Goal: Register for event/course

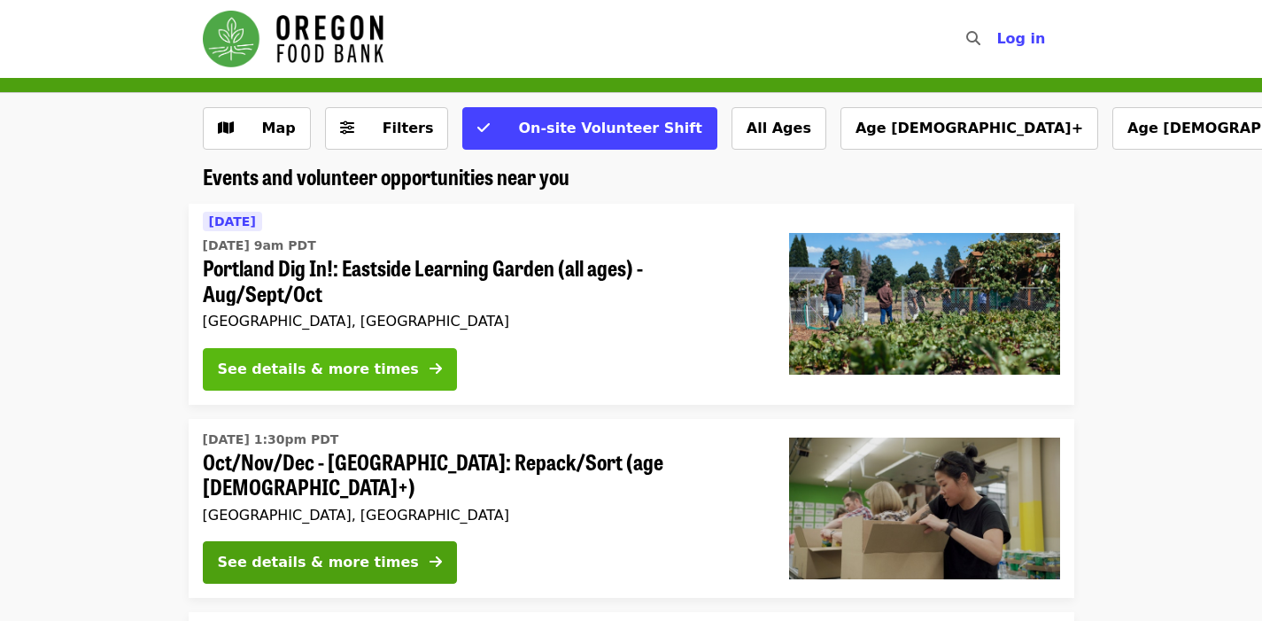
click at [330, 379] on div "See details & more times" at bounding box center [318, 369] width 201 height 21
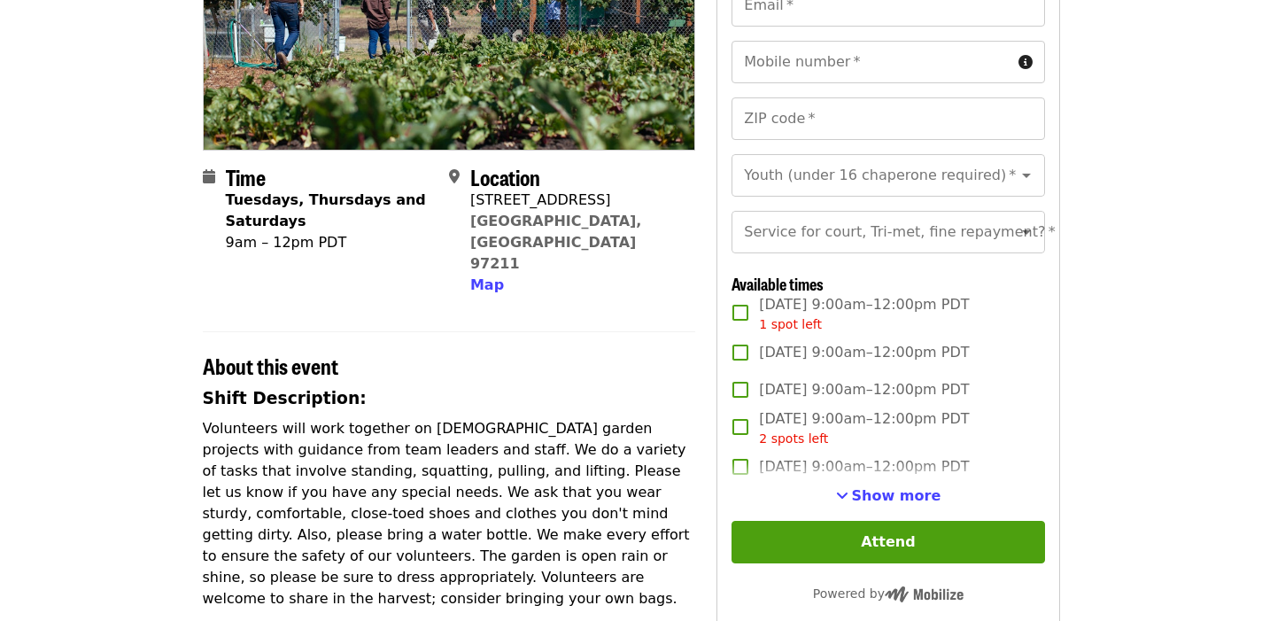
scroll to position [283, 0]
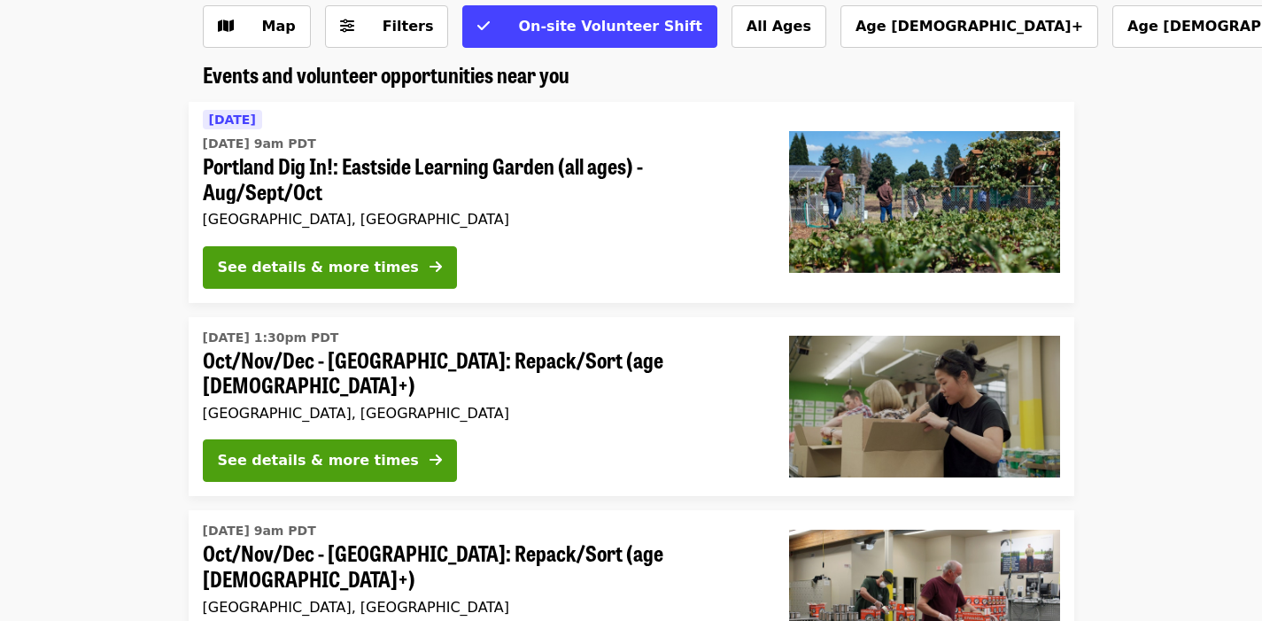
scroll to position [128, 0]
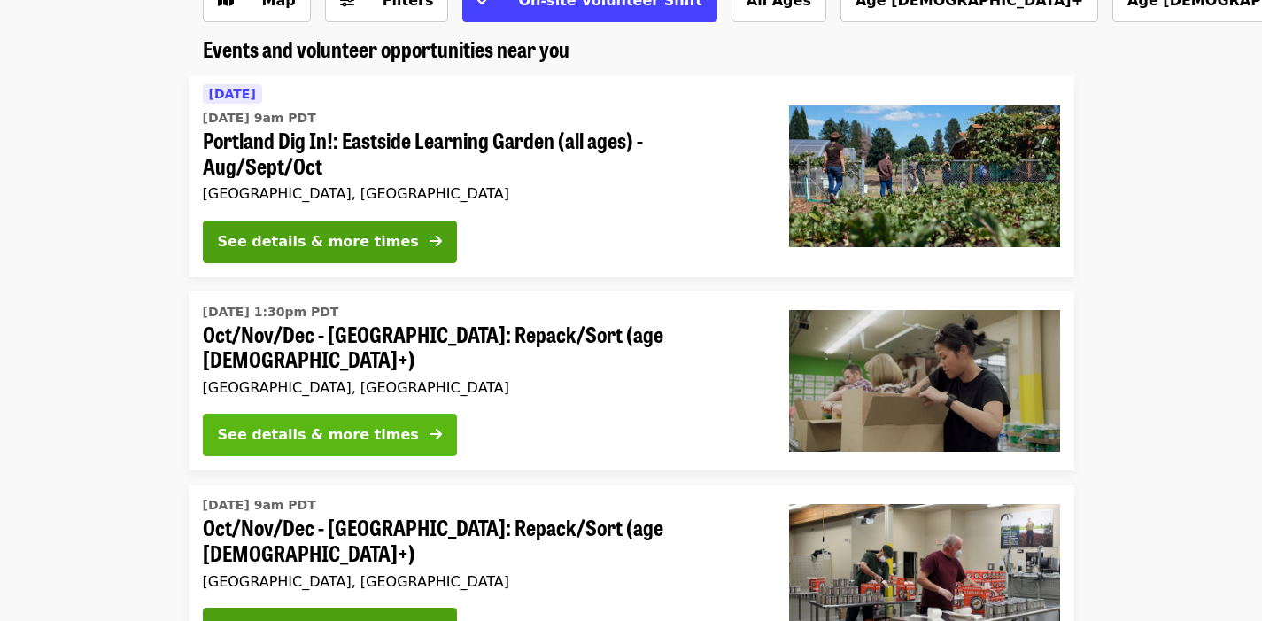
click at [302, 424] on div "See details & more times" at bounding box center [318, 434] width 201 height 21
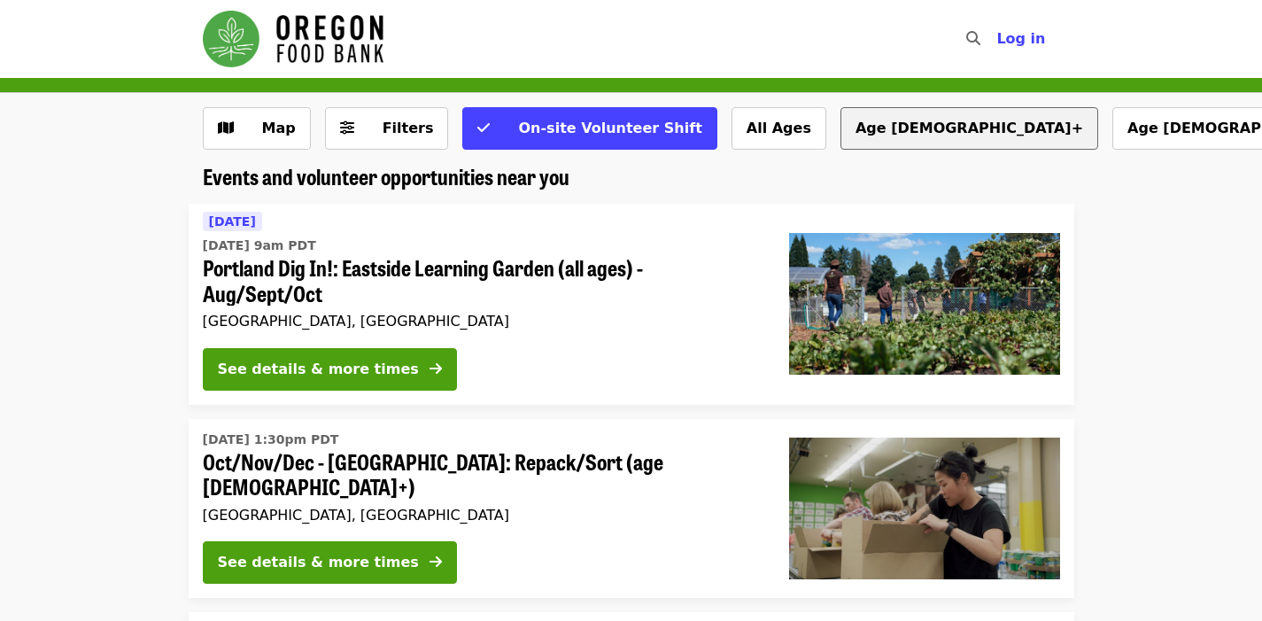
click at [841, 128] on button "Age [DEMOGRAPHIC_DATA]+" at bounding box center [970, 128] width 258 height 43
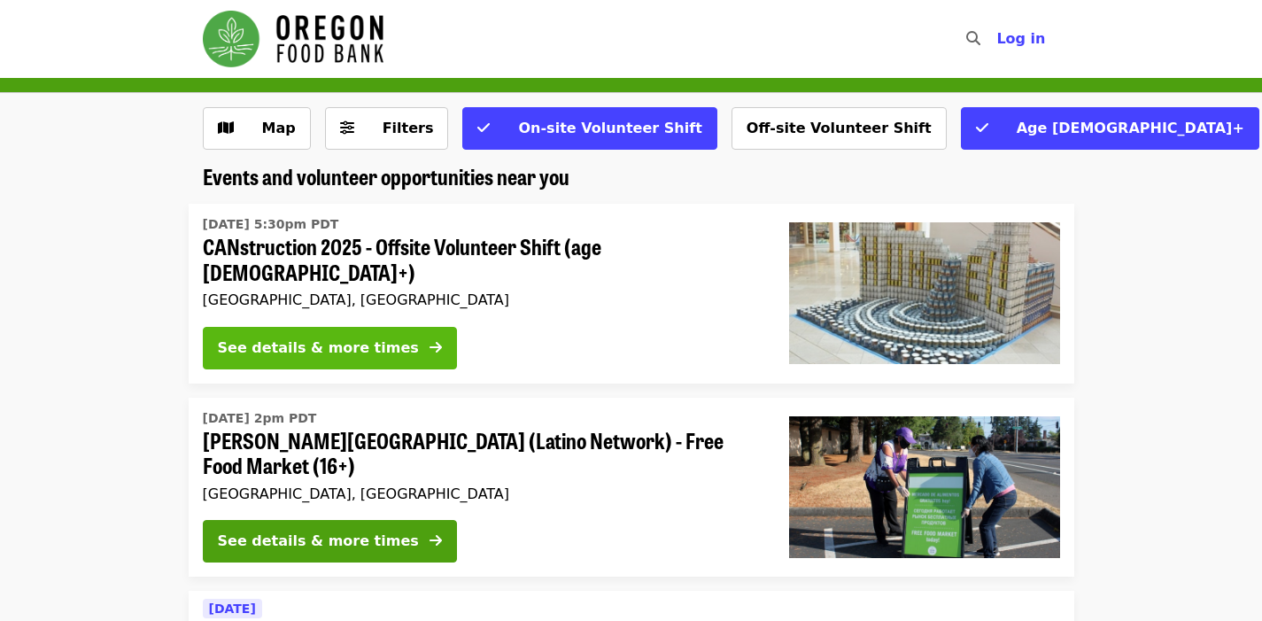
click at [316, 341] on div "See details & more times" at bounding box center [318, 347] width 201 height 21
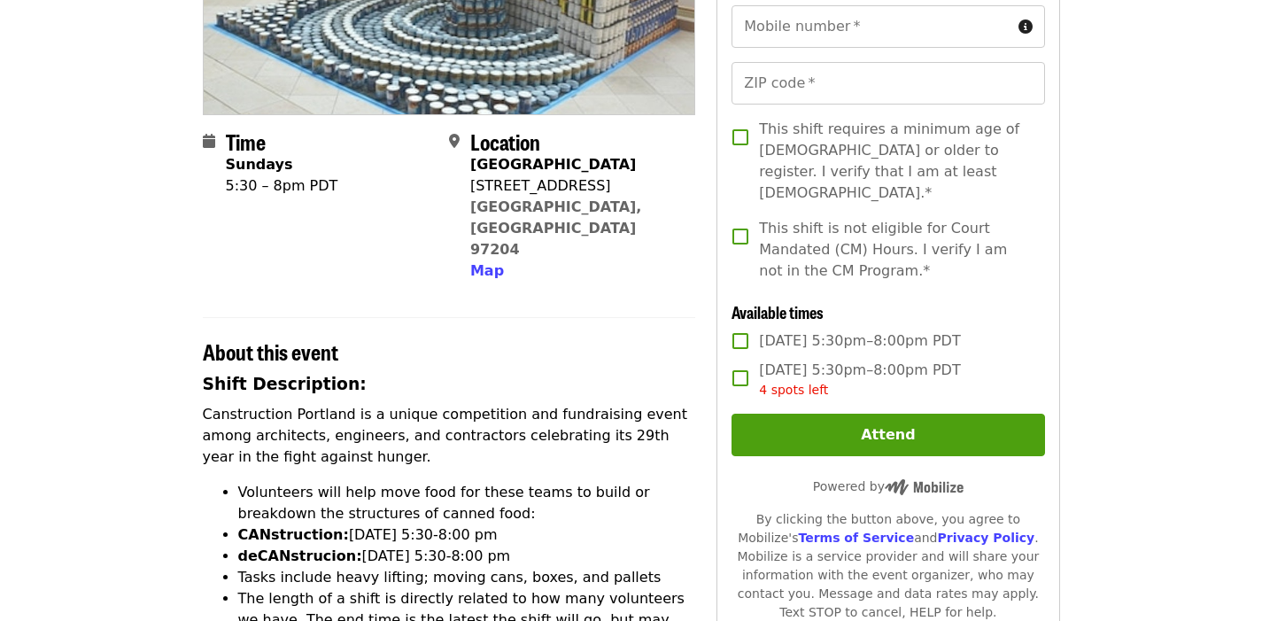
scroll to position [113, 0]
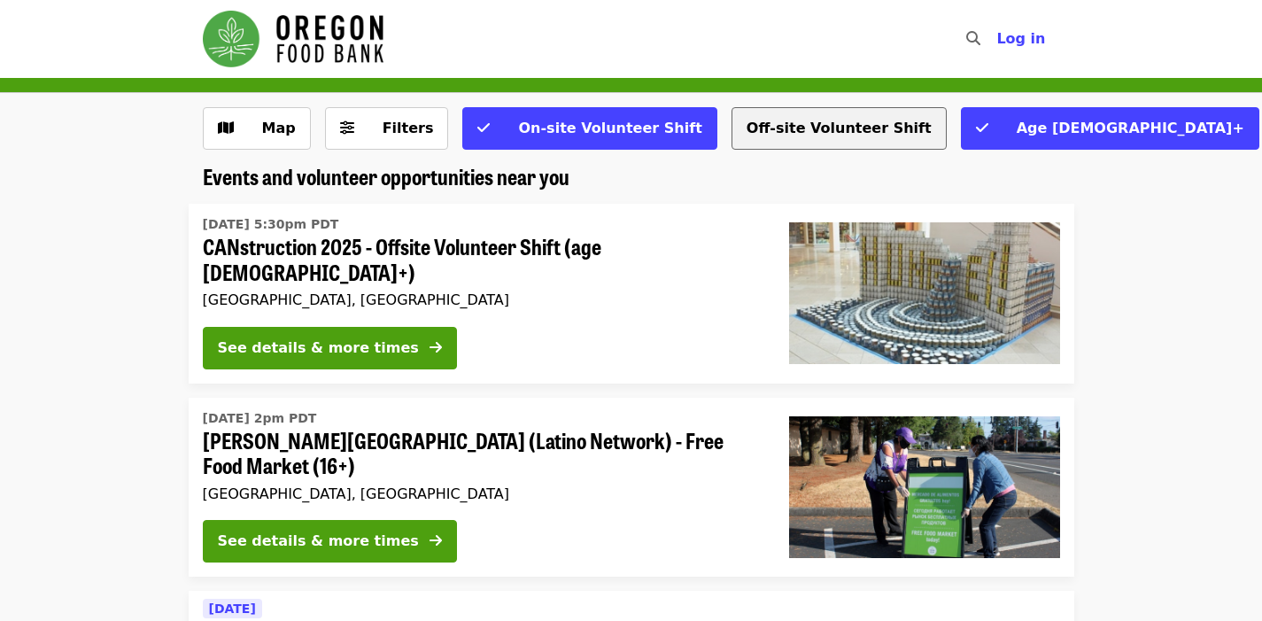
click at [764, 124] on button "Off-site Volunteer Shift" at bounding box center [839, 128] width 215 height 43
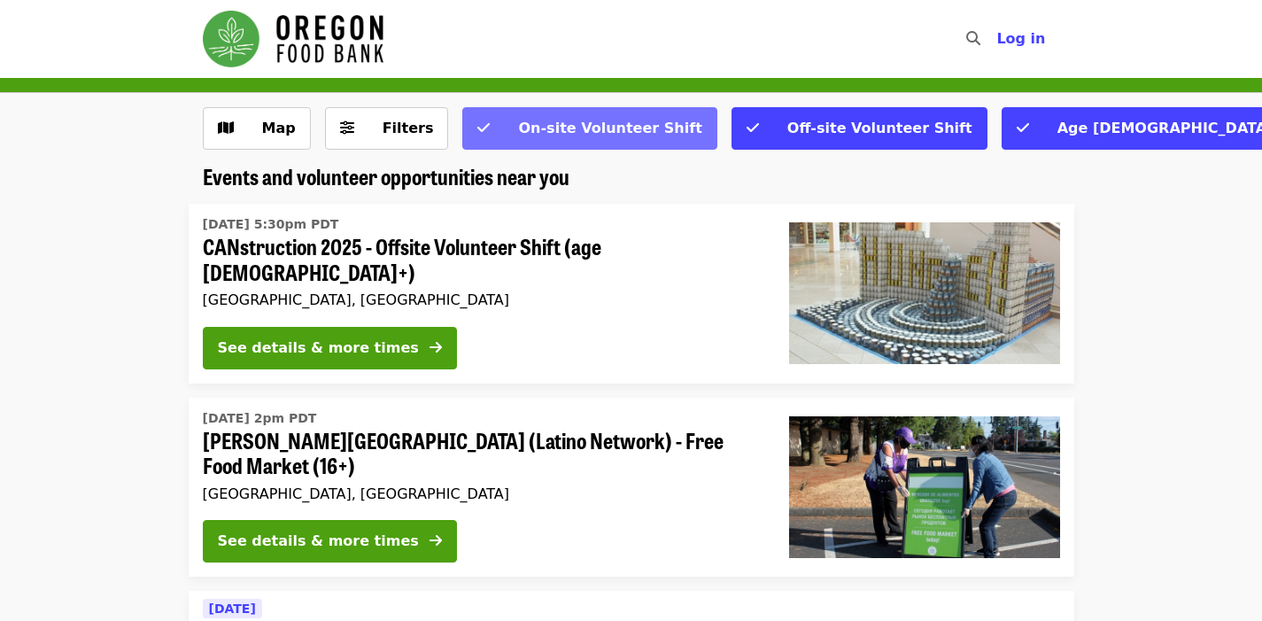
click at [559, 123] on span "On-site Volunteer Shift" at bounding box center [609, 128] width 183 height 17
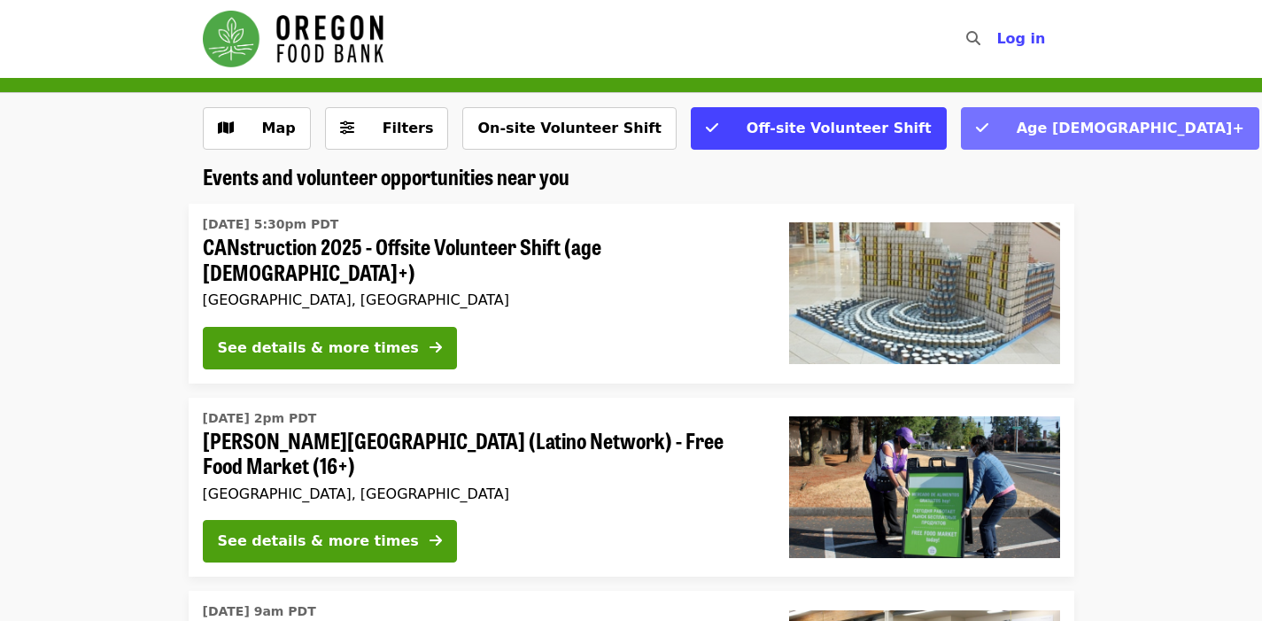
click at [961, 132] on button "Age [DEMOGRAPHIC_DATA]+" at bounding box center [1110, 128] width 299 height 43
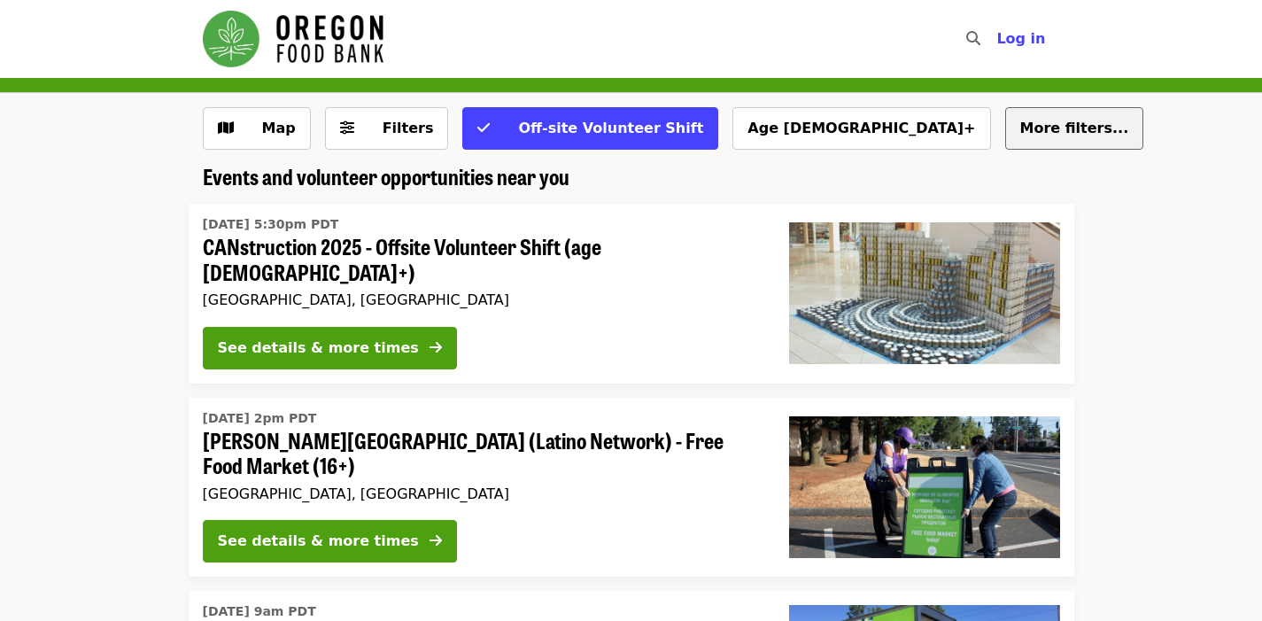
click at [1020, 136] on span "More filters..." at bounding box center [1074, 128] width 109 height 17
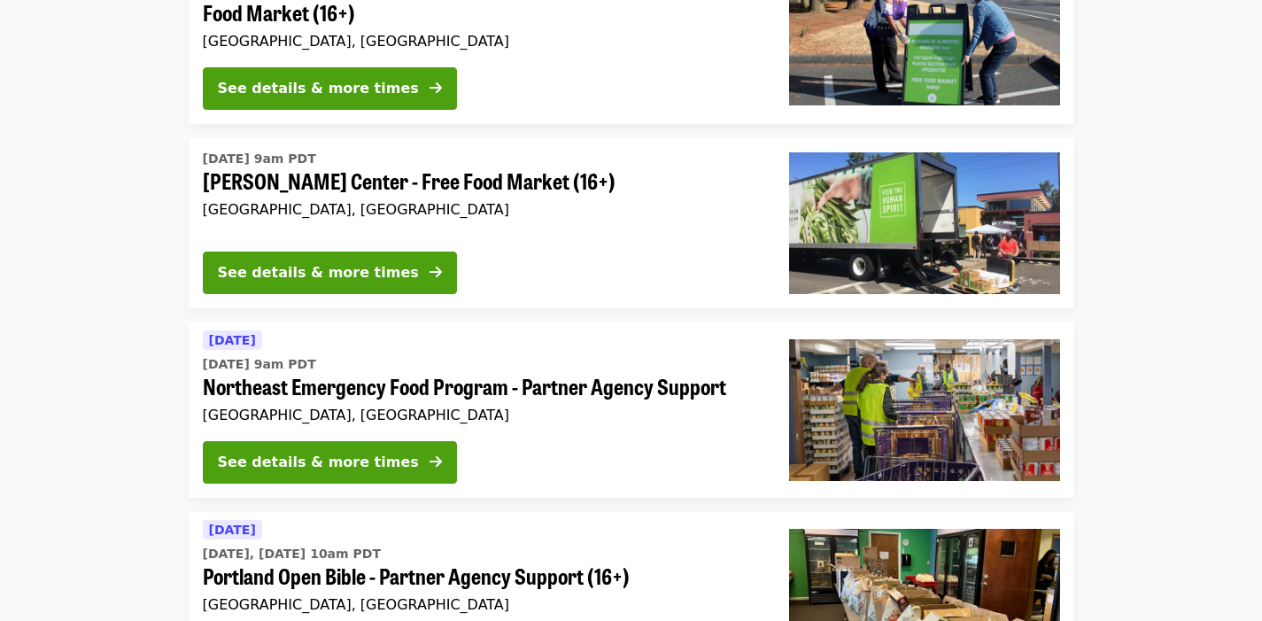
scroll to position [1460, 0]
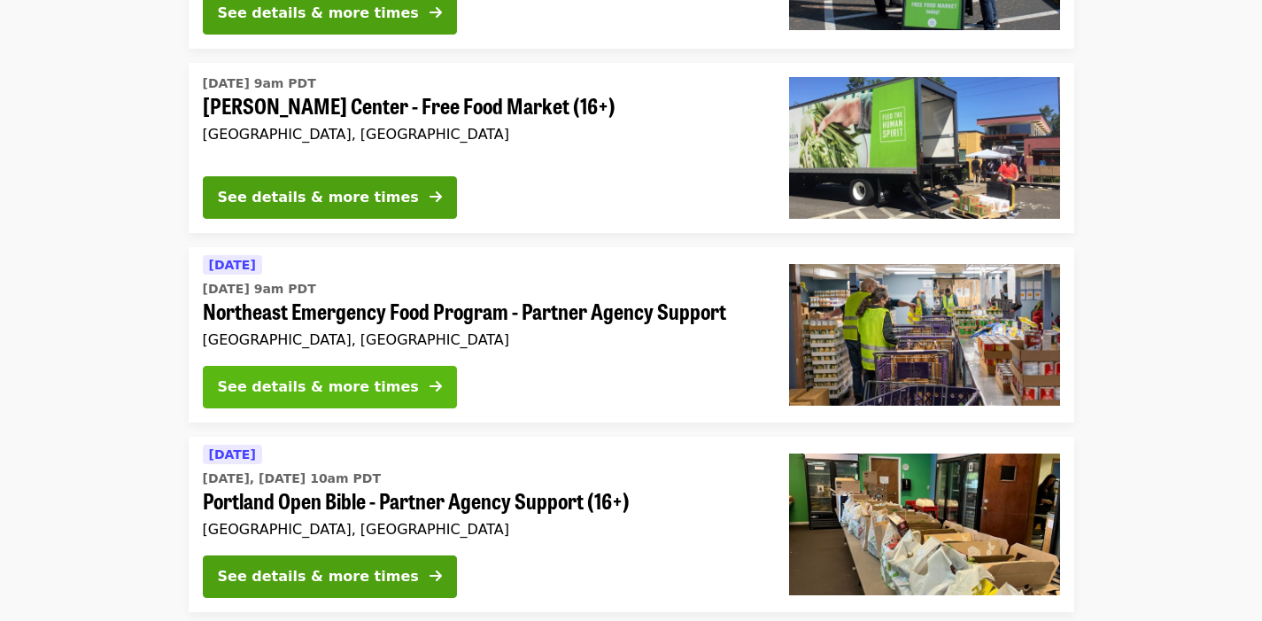
click at [287, 398] on div "See details & more times" at bounding box center [318, 386] width 201 height 21
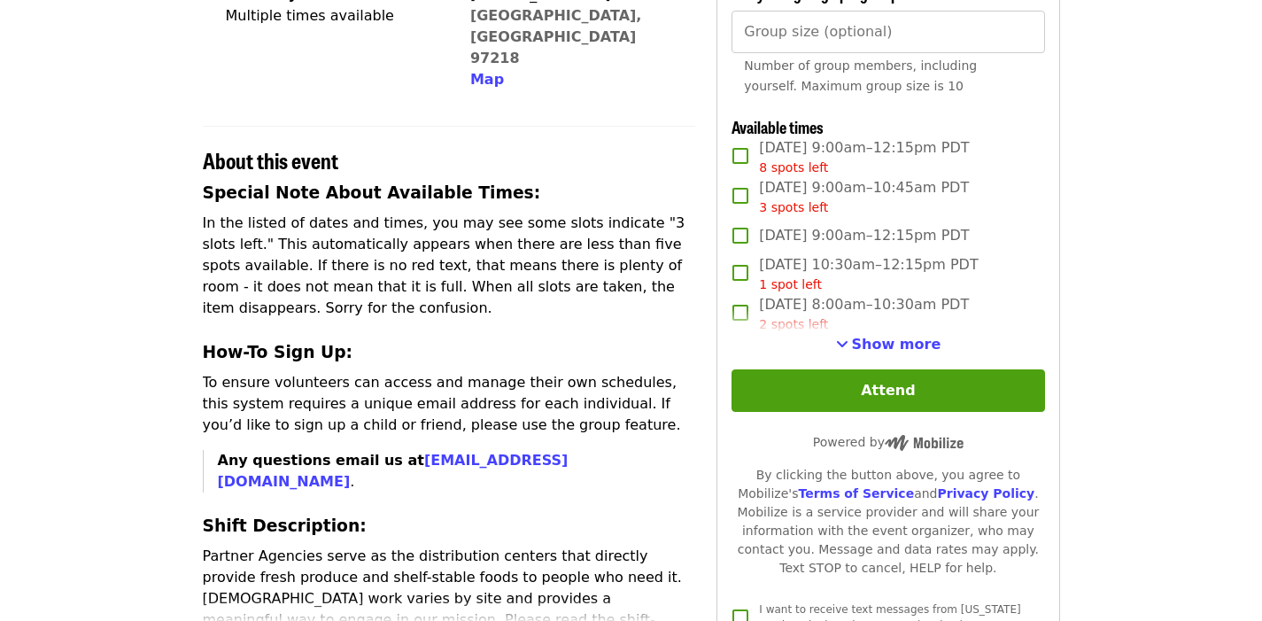
scroll to position [581, 0]
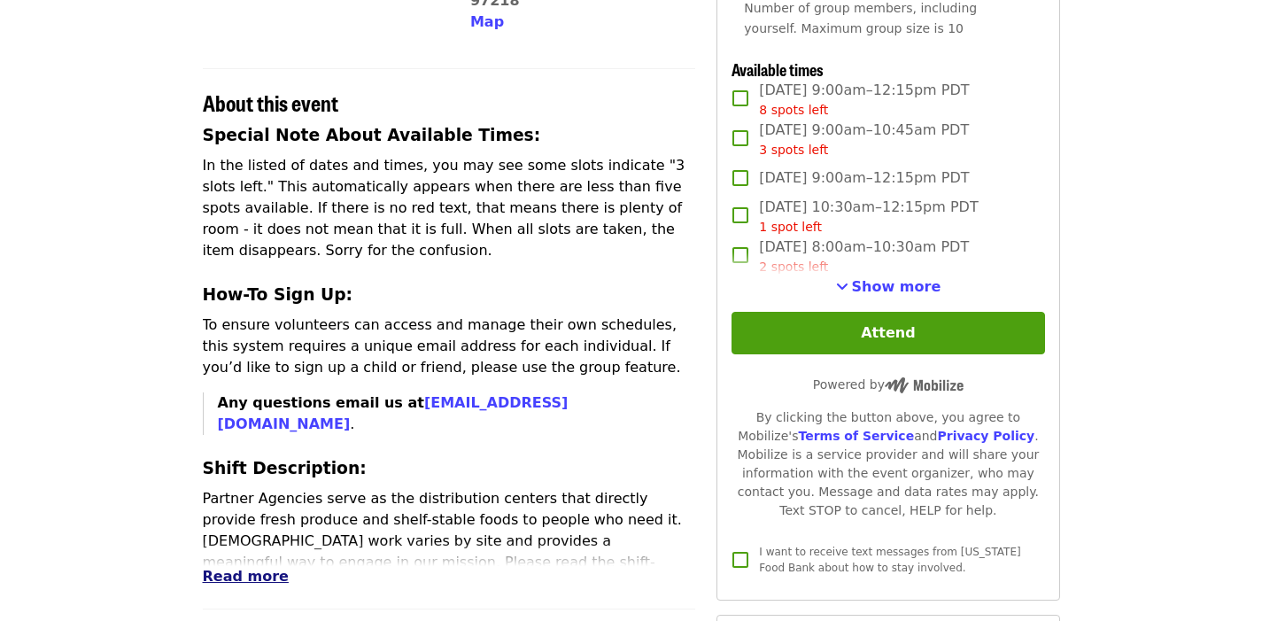
click at [259, 568] on span "Read more" at bounding box center [246, 576] width 86 height 17
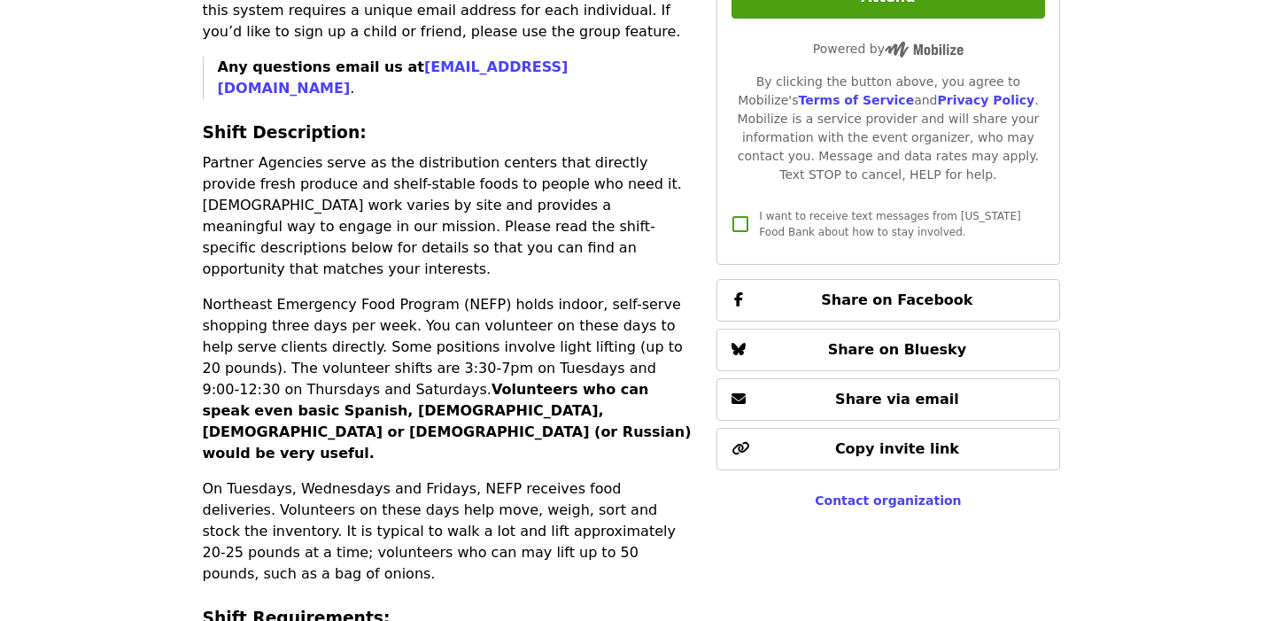
scroll to position [921, 0]
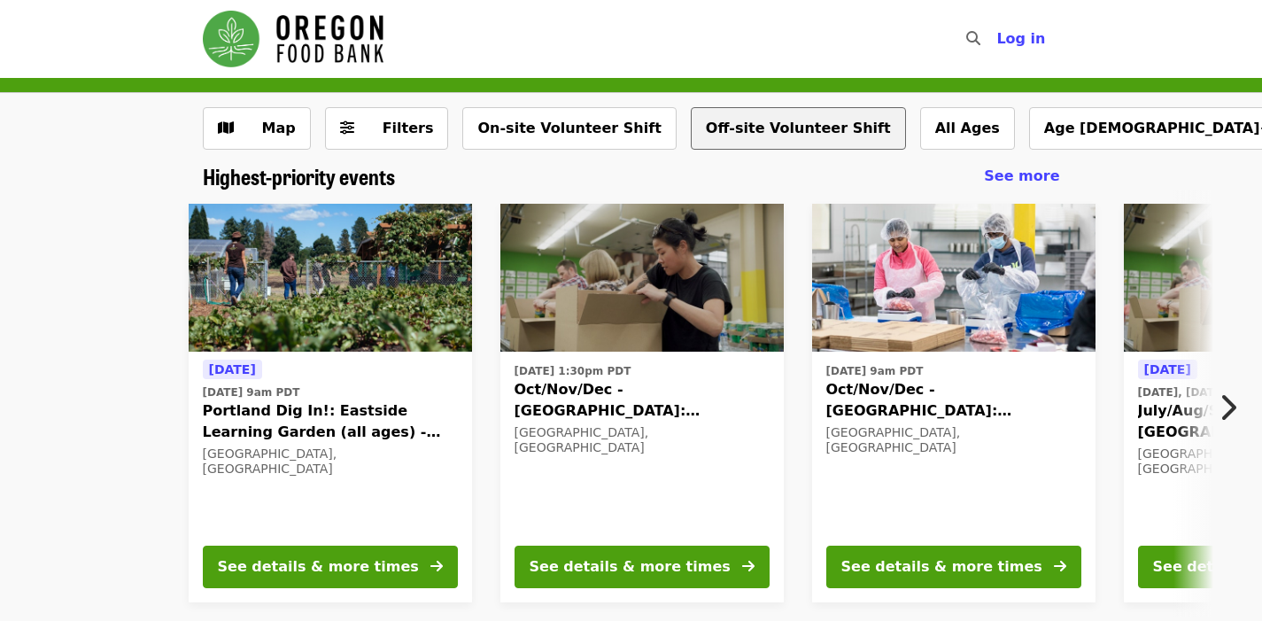
click at [741, 136] on button "Off-site Volunteer Shift" at bounding box center [798, 128] width 215 height 43
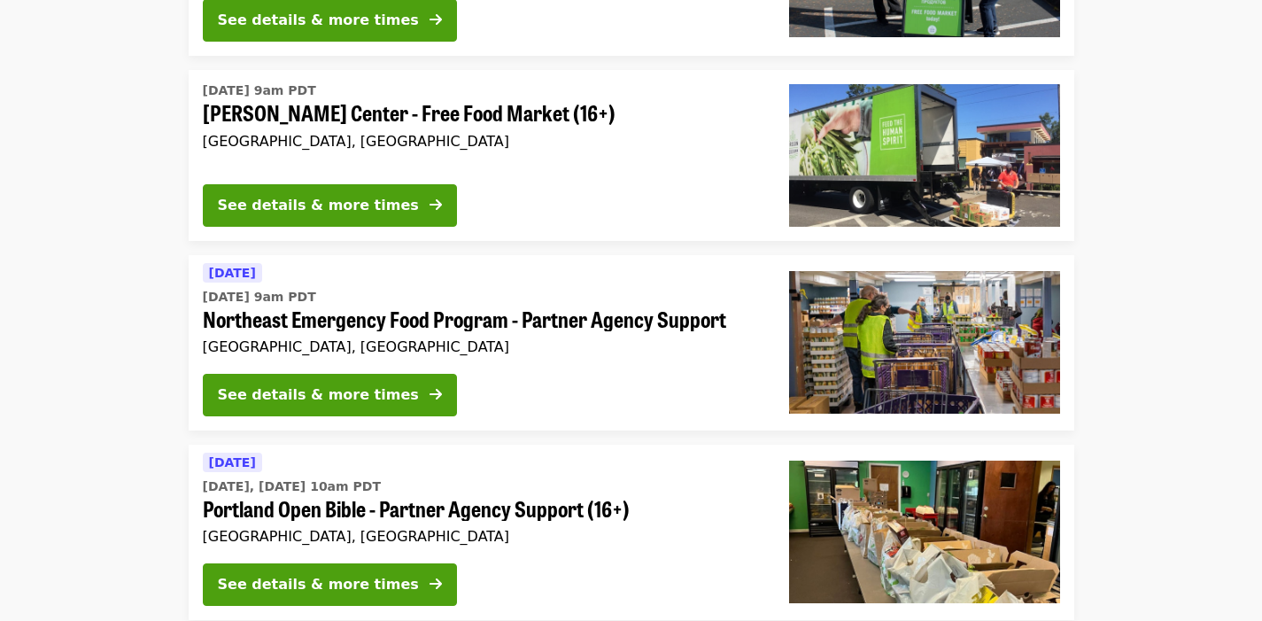
scroll to position [534, 0]
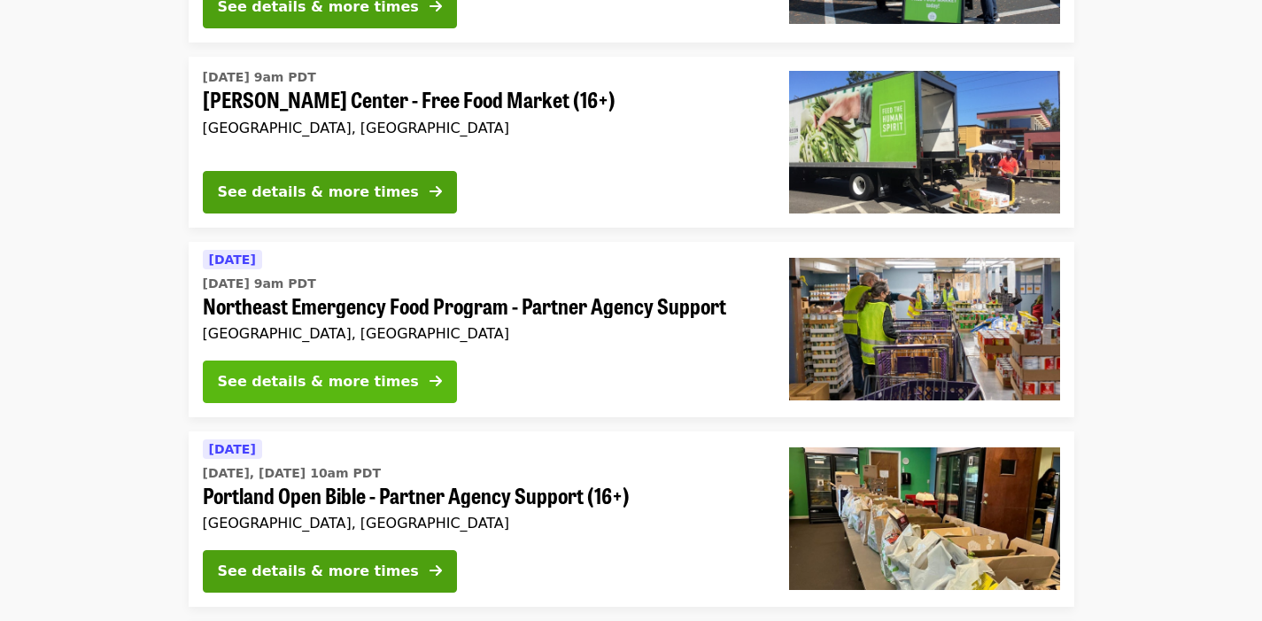
click at [279, 375] on div "See details & more times" at bounding box center [318, 381] width 201 height 21
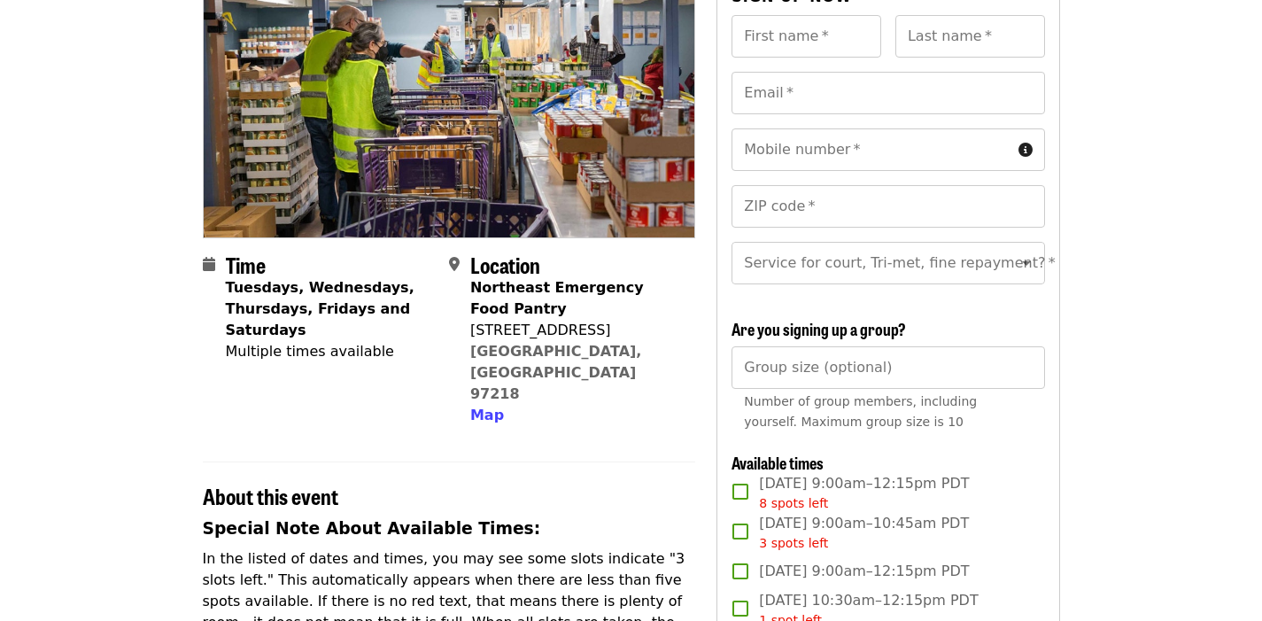
scroll to position [228, 0]
